Goal: Task Accomplishment & Management: Use online tool/utility

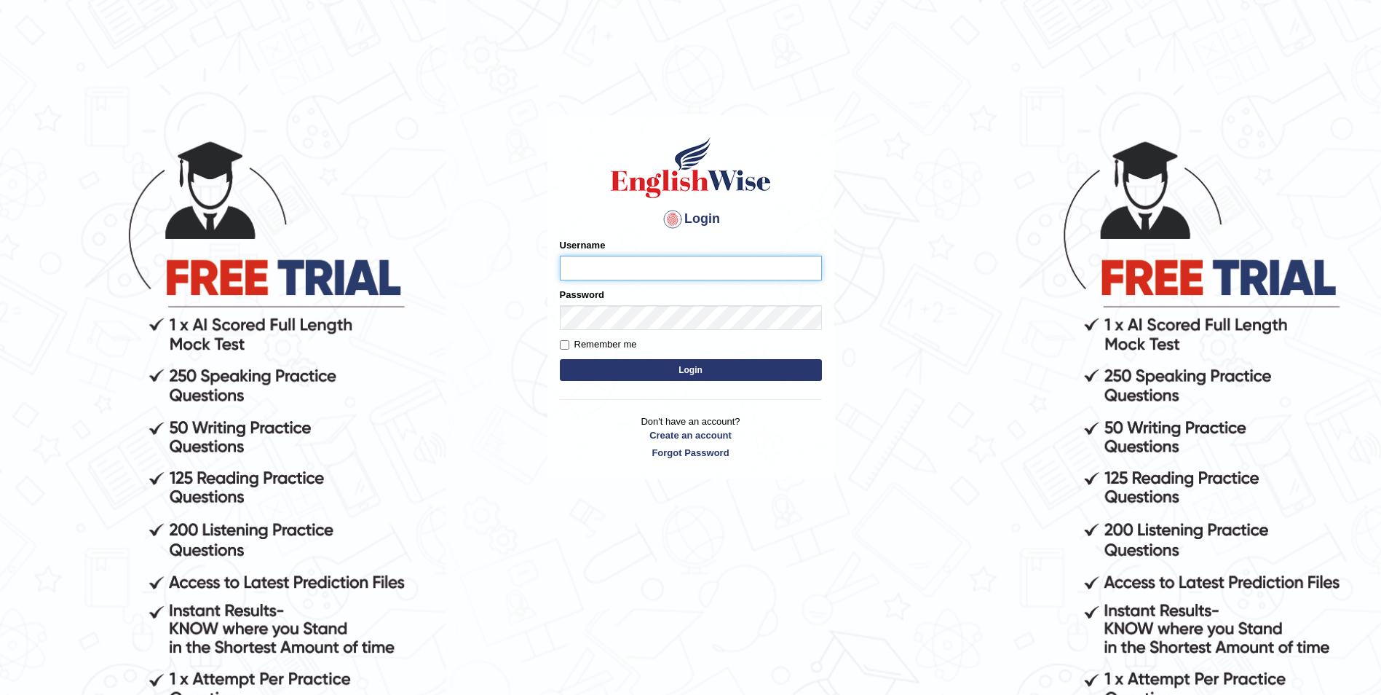
paste input "pavithragowda"
type input "pavithragowda"
click at [722, 365] on button "Login" at bounding box center [691, 370] width 262 height 22
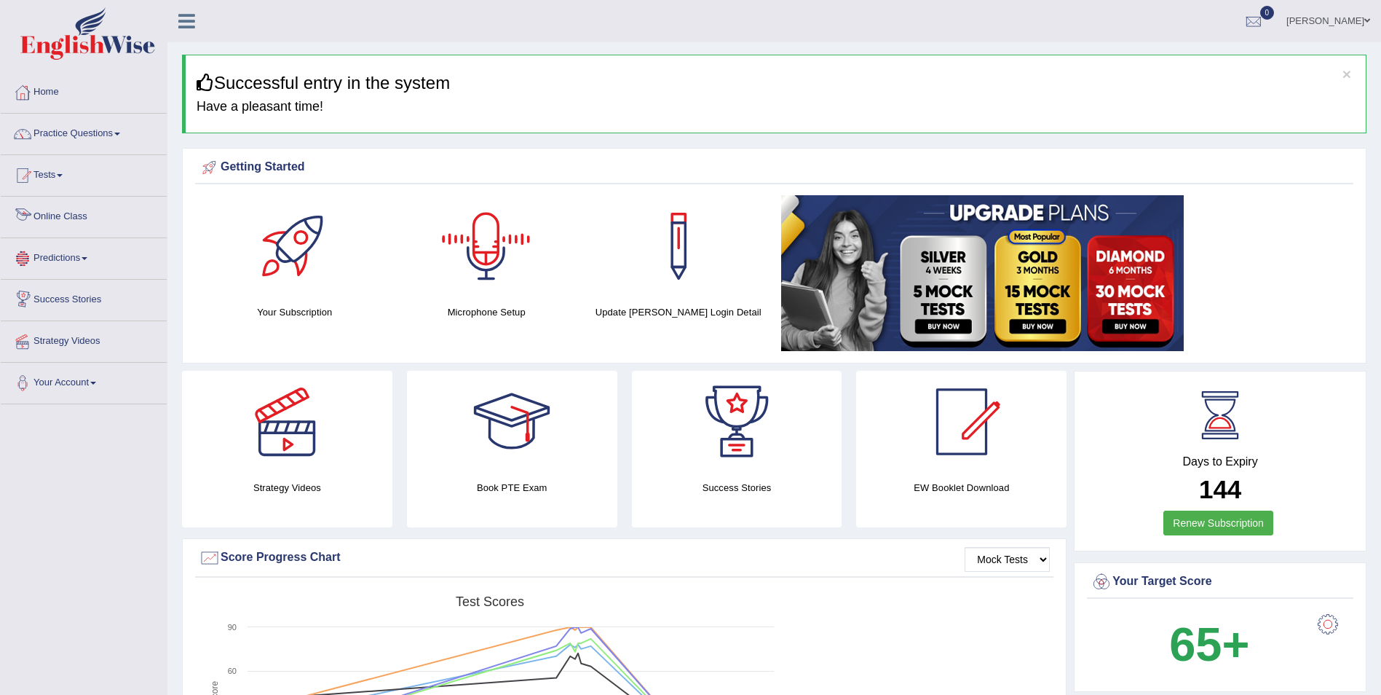
click at [23, 213] on div at bounding box center [23, 217] width 22 height 22
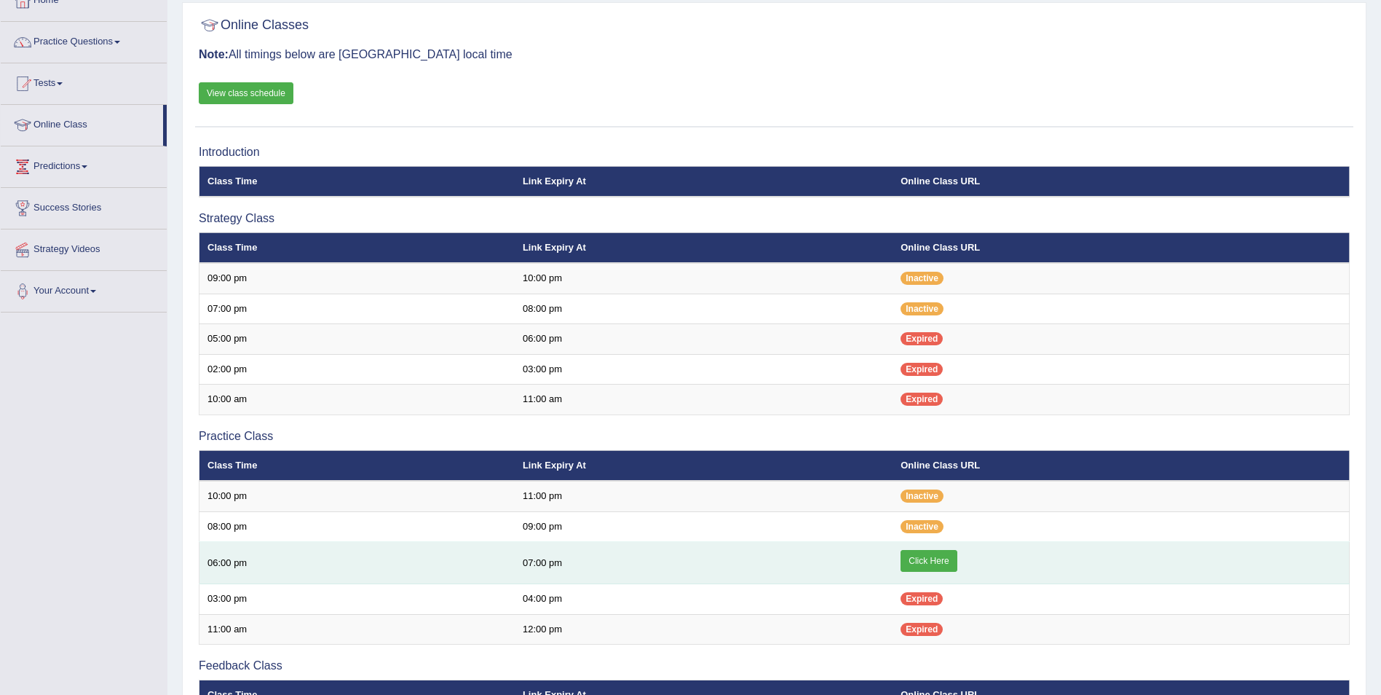
scroll to position [146, 0]
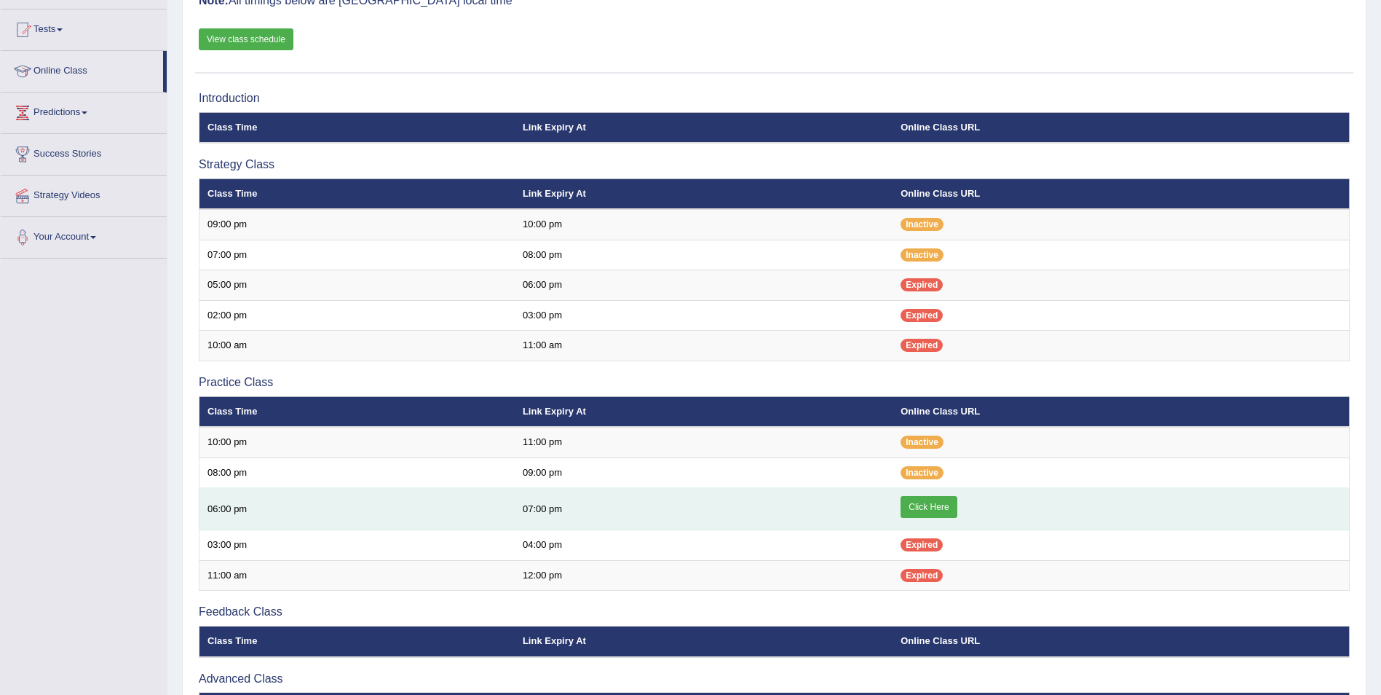
click at [943, 510] on link "Click Here" at bounding box center [929, 507] width 56 height 22
